Goal: Task Accomplishment & Management: Use online tool/utility

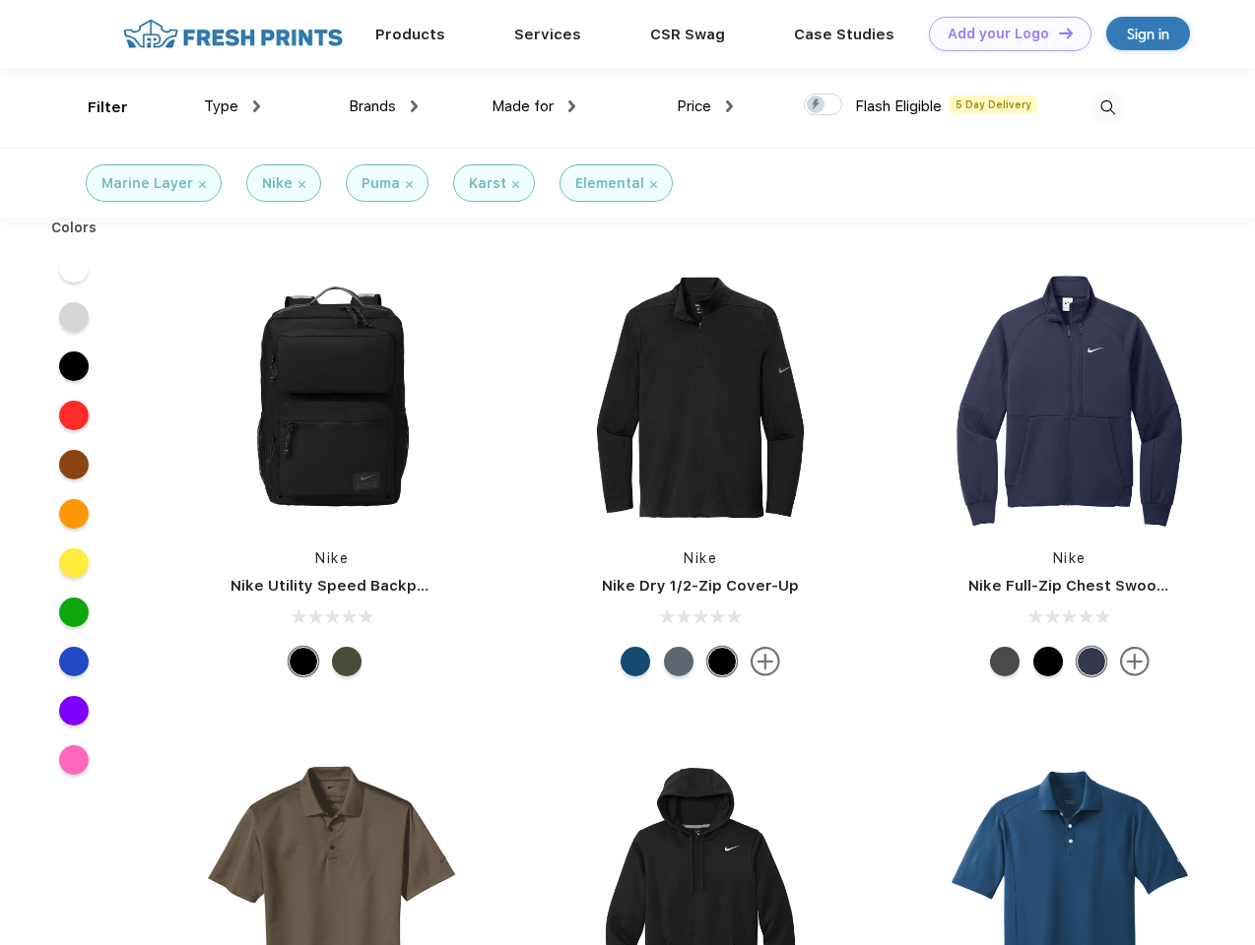
click at [1003, 33] on link "Add your Logo Design Tool" at bounding box center [1010, 34] width 162 height 34
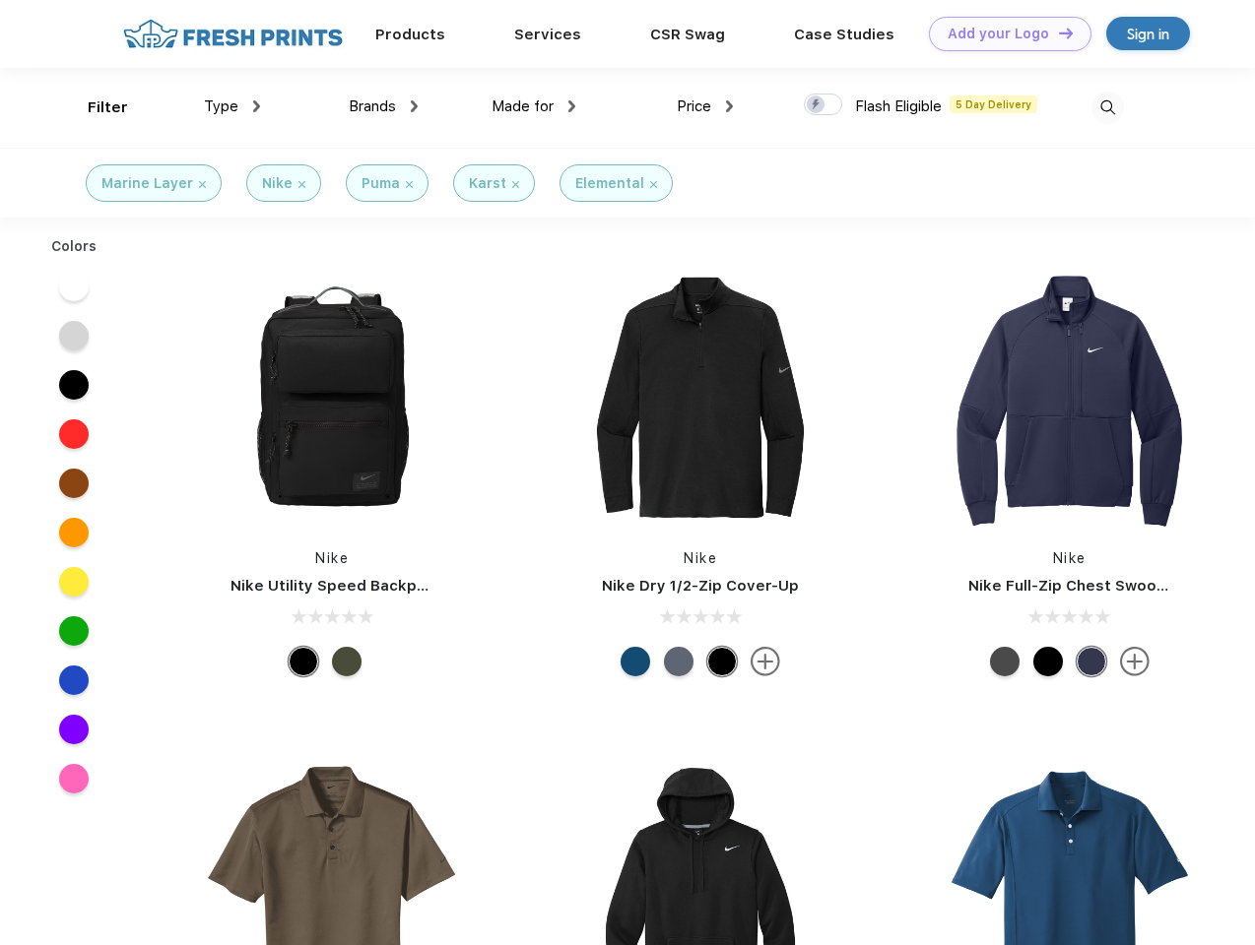
click at [0, 0] on div "Design Tool" at bounding box center [0, 0] width 0 height 0
click at [1057, 32] on link "Add your Logo Design Tool" at bounding box center [1010, 34] width 162 height 34
click at [95, 107] on div "Filter" at bounding box center [108, 108] width 40 height 23
click at [232, 106] on span "Type" at bounding box center [221, 106] width 34 height 18
click at [383, 106] on span "Brands" at bounding box center [372, 106] width 47 height 18
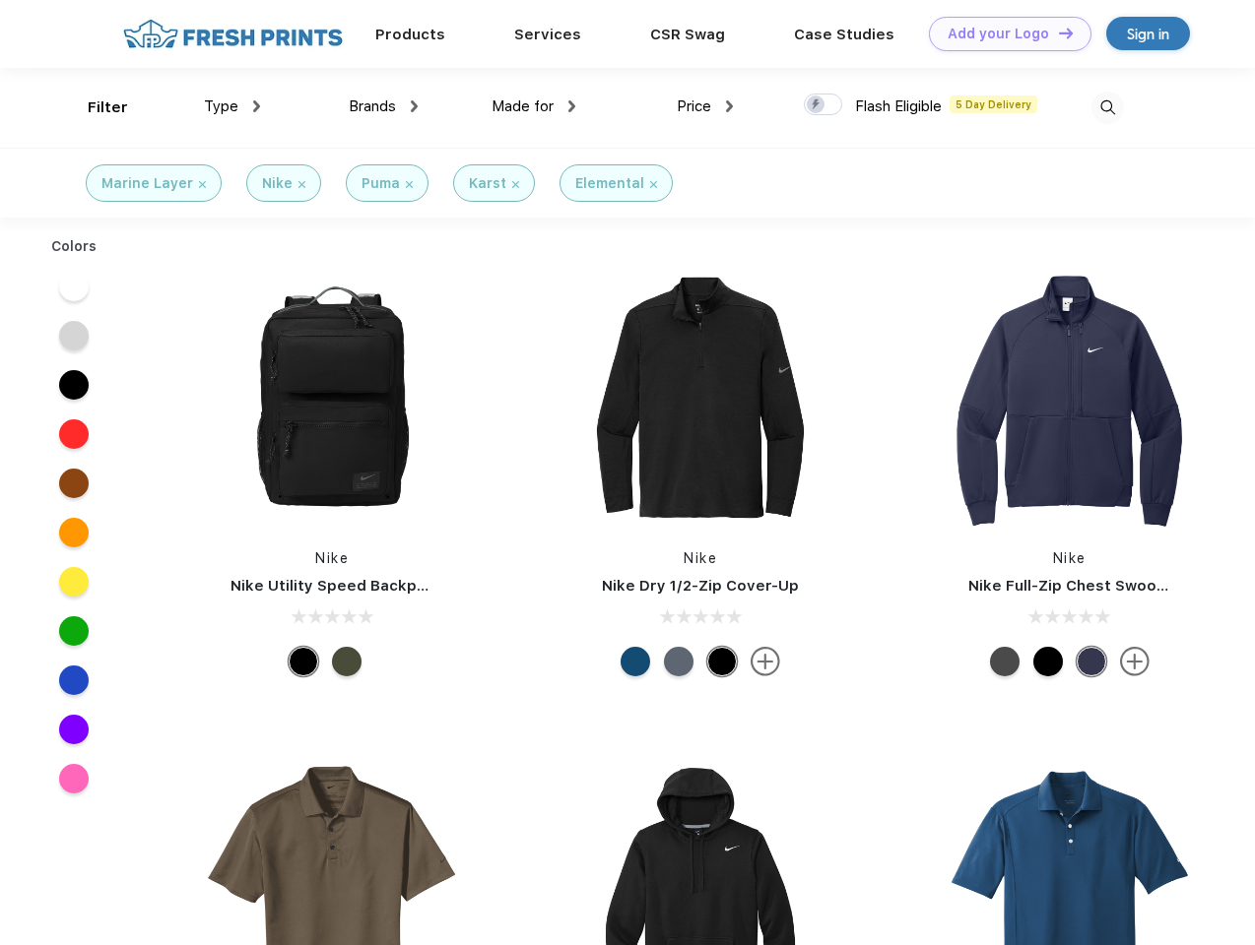
click at [534, 106] on span "Made for" at bounding box center [522, 106] width 62 height 18
click at [705, 106] on span "Price" at bounding box center [694, 106] width 34 height 18
click at [823, 105] on div at bounding box center [823, 105] width 38 height 22
click at [816, 105] on input "checkbox" at bounding box center [810, 99] width 13 height 13
click at [1107, 107] on img at bounding box center [1107, 108] width 32 height 32
